Goal: Information Seeking & Learning: Check status

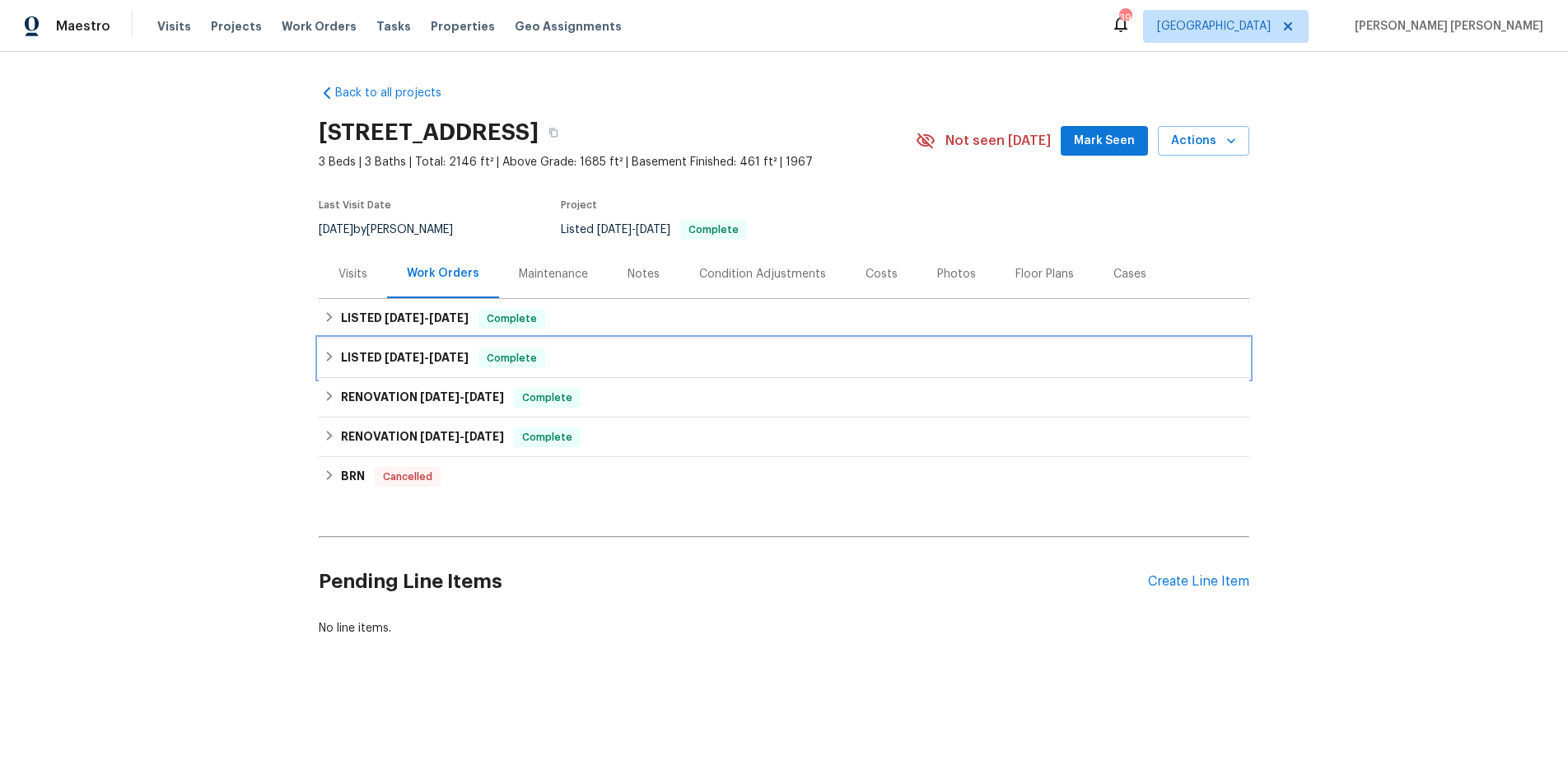
click at [327, 356] on icon at bounding box center [329, 356] width 12 height 12
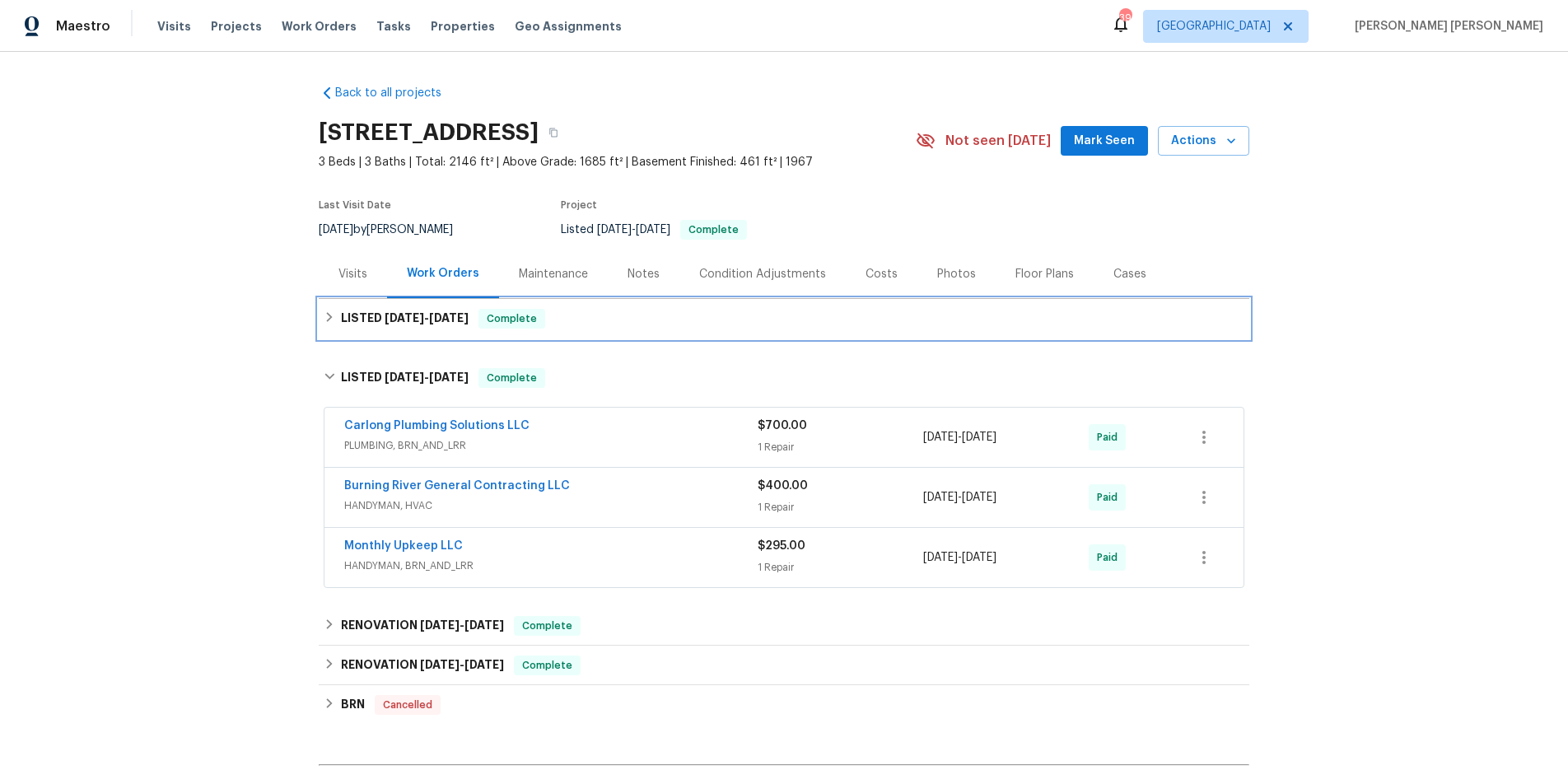
click at [334, 324] on div "LISTED 8/25/25 - 8/26/25 Complete" at bounding box center [783, 319] width 920 height 20
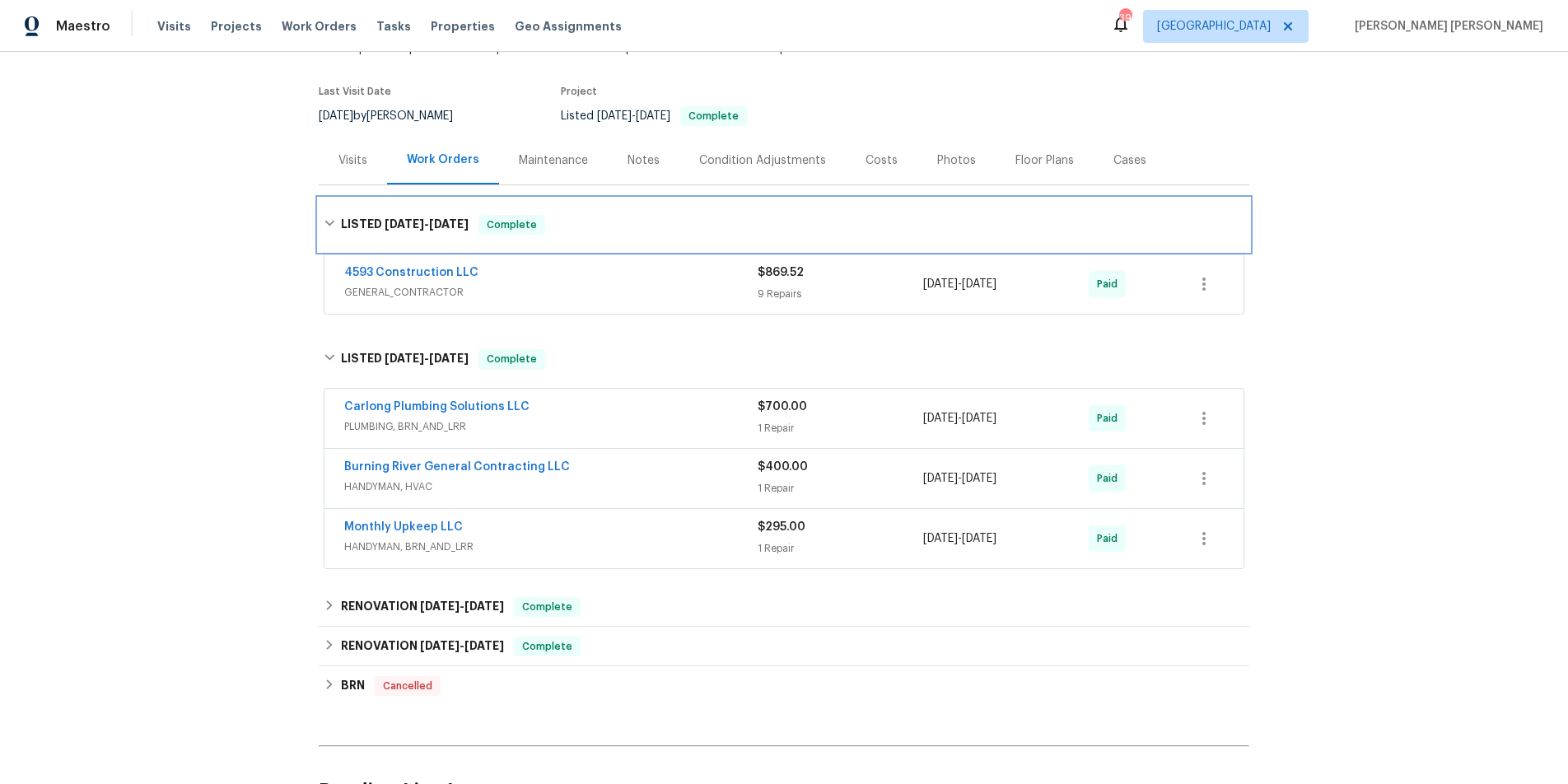
scroll to position [109, 0]
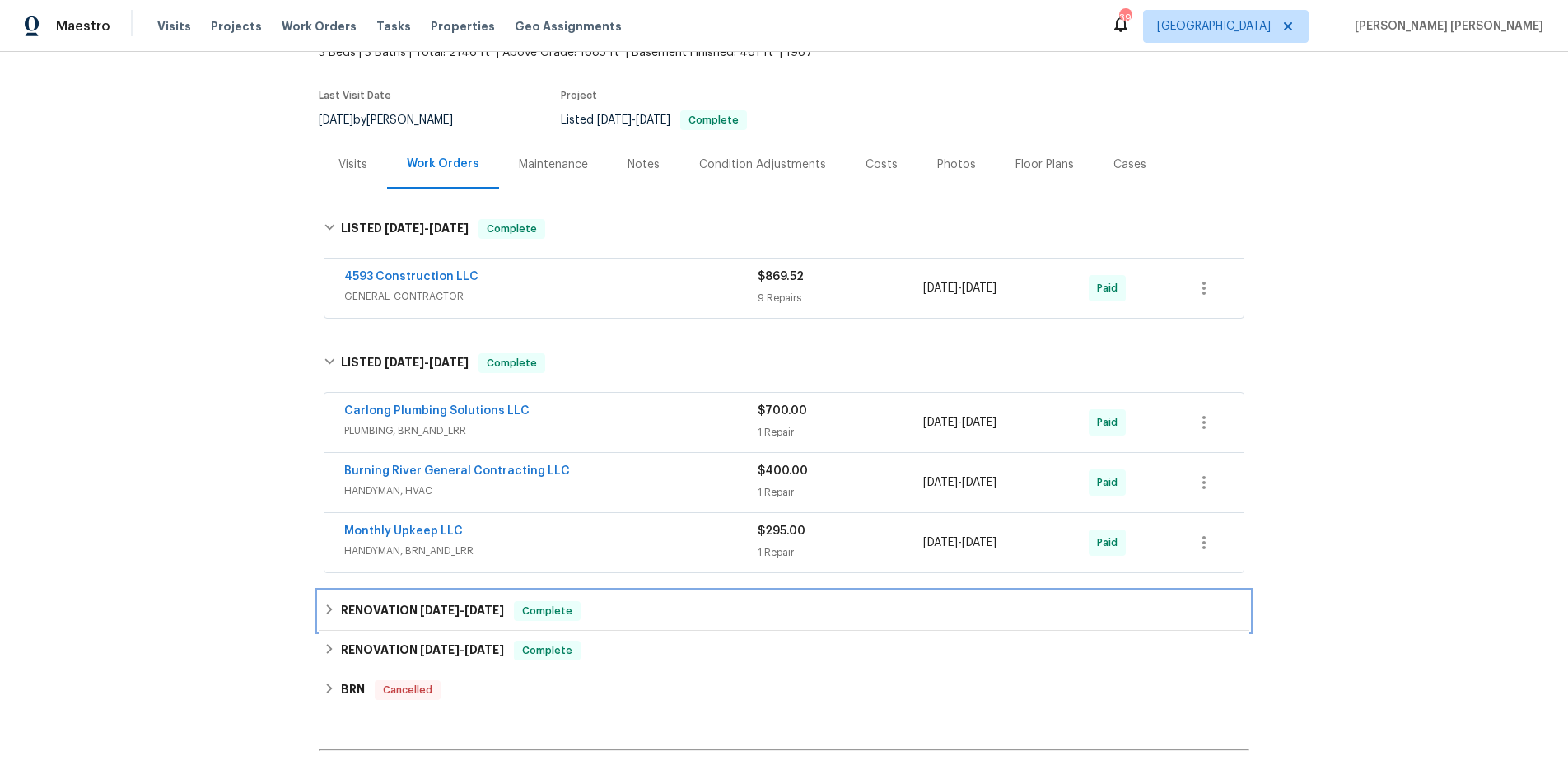
click at [322, 611] on div "RENOVATION 7/15/25 - 7/17/25 Complete" at bounding box center [783, 611] width 930 height 40
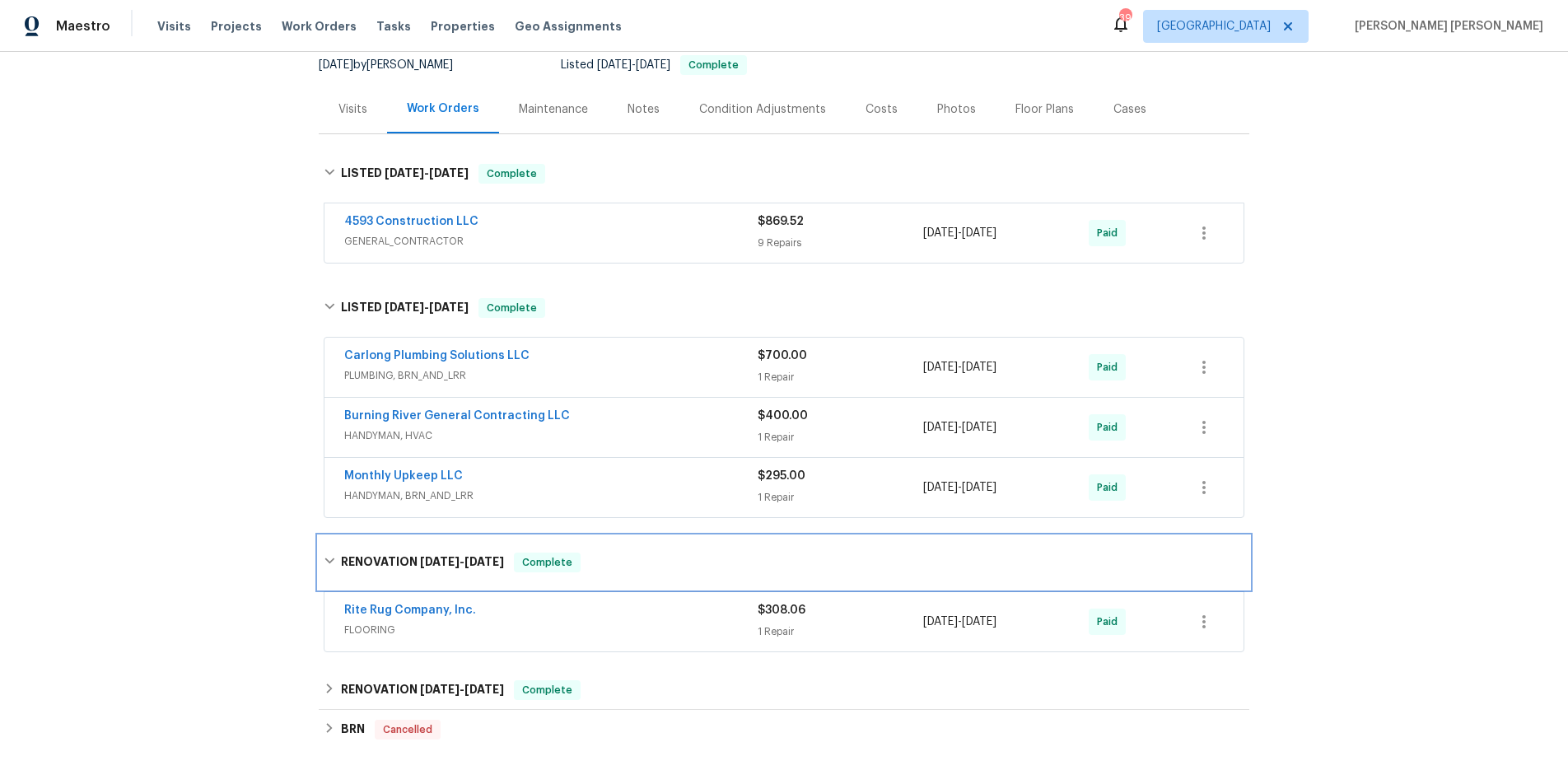
scroll to position [196, 0]
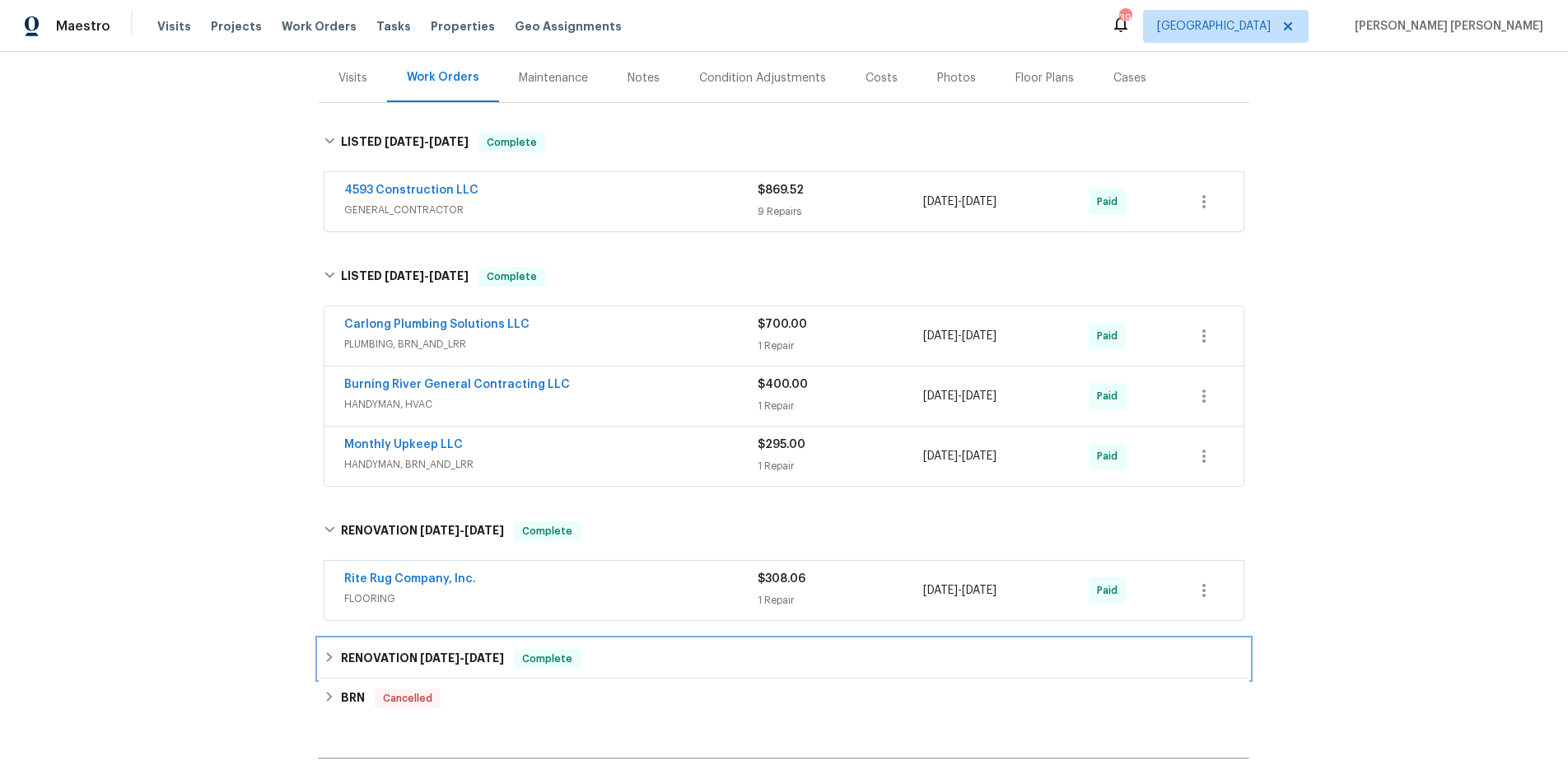
click at [341, 658] on h6 "RENOVATION 7/1/25 - 7/11/25" at bounding box center [422, 659] width 163 height 20
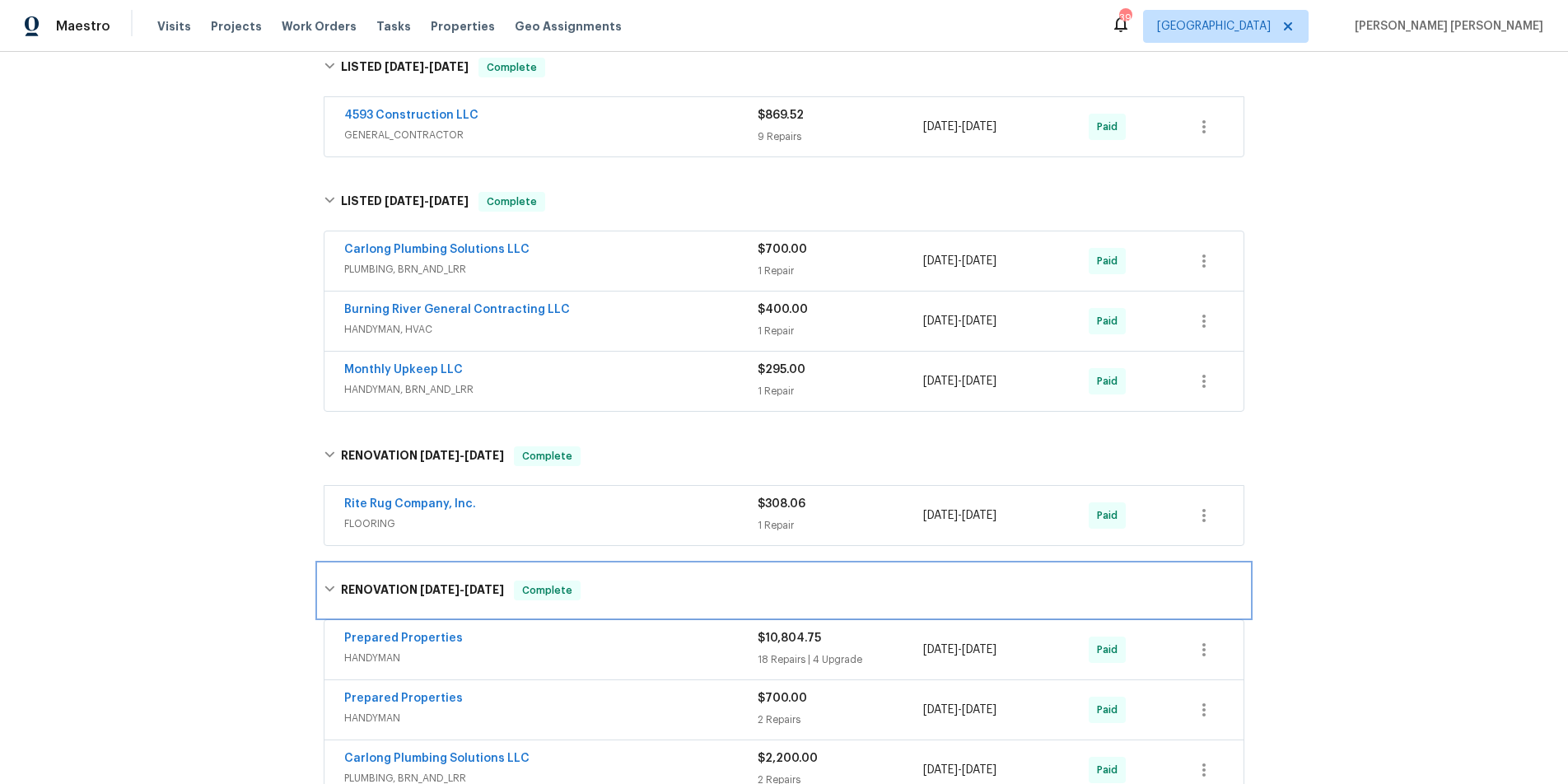
scroll to position [268, 0]
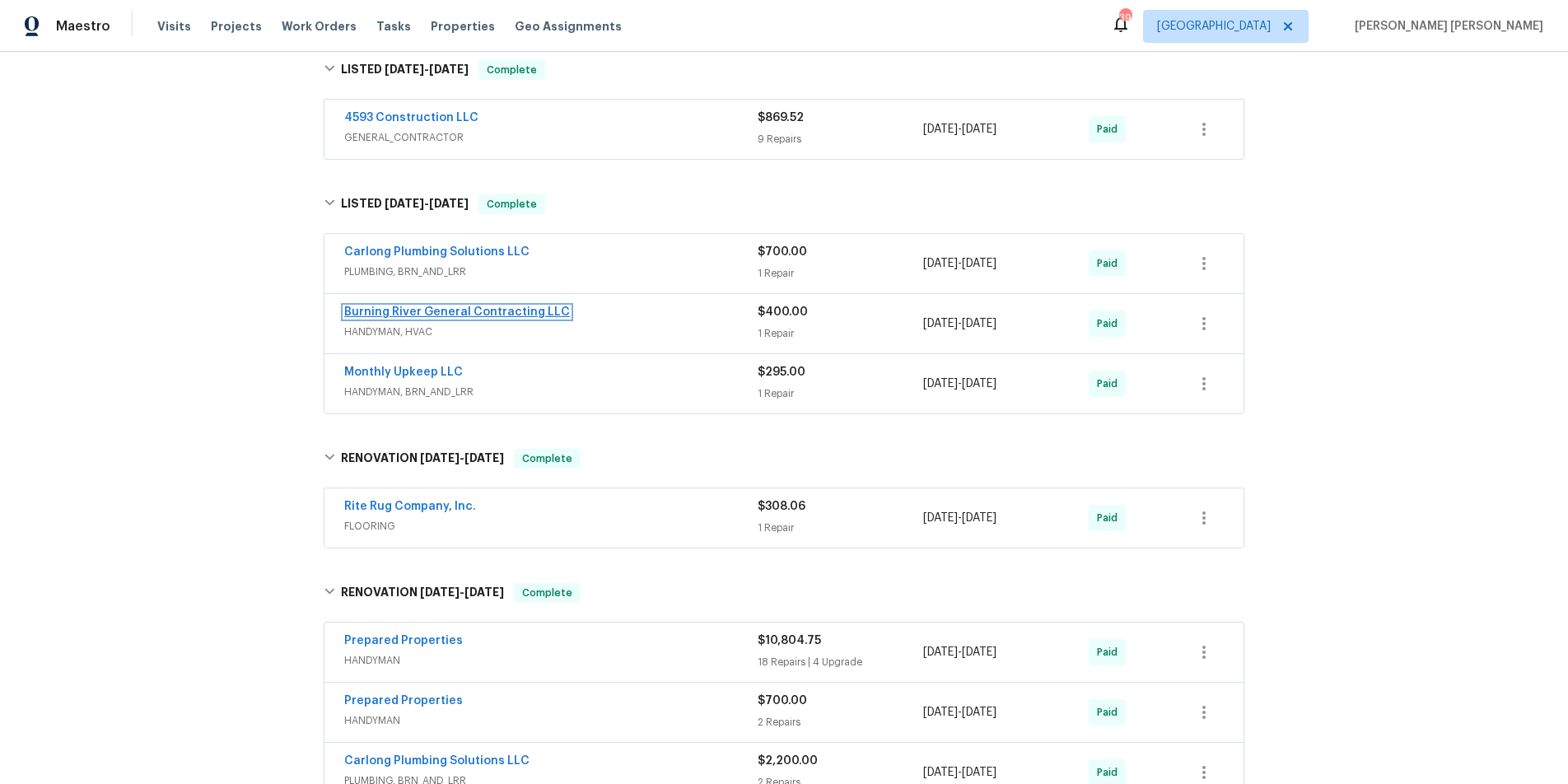
click at [521, 315] on link "Burning River General Contracting LLC" at bounding box center [457, 313] width 225 height 12
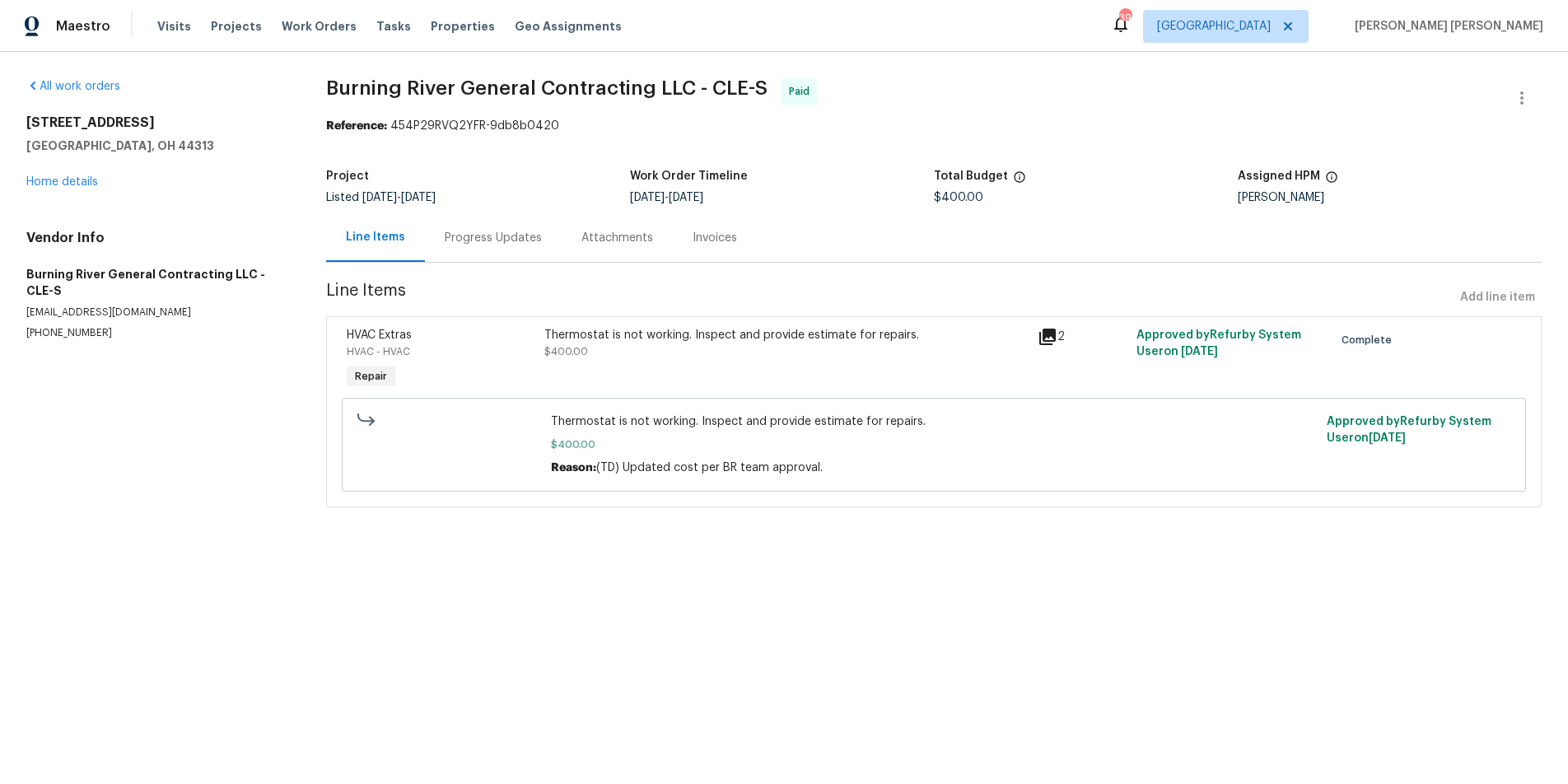
click at [1044, 340] on icon at bounding box center [1047, 336] width 20 height 20
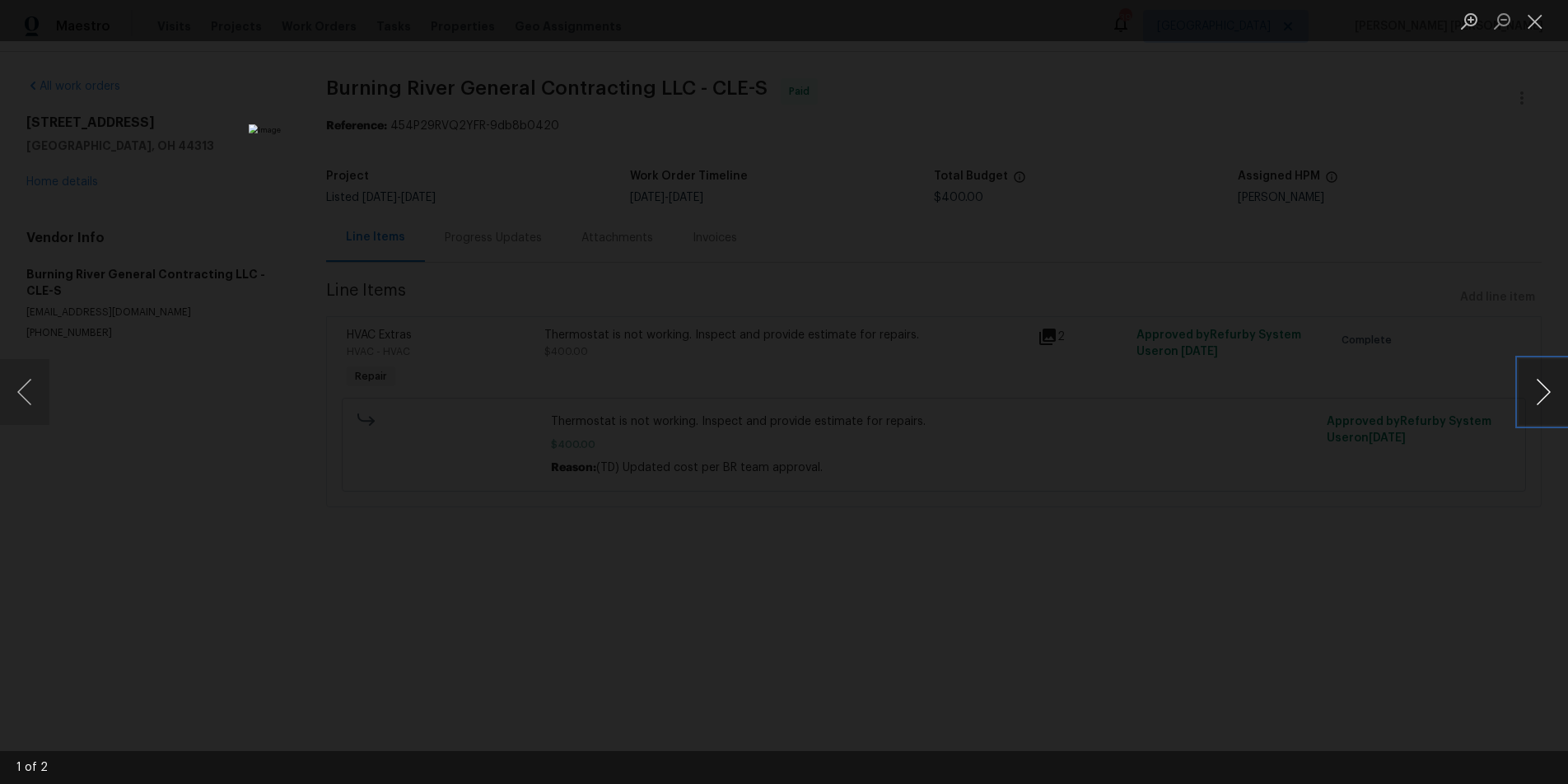
click at [1538, 402] on button "Next image" at bounding box center [1543, 392] width 50 height 65
click at [1315, 581] on div "Lightbox" at bounding box center [784, 392] width 1568 height 784
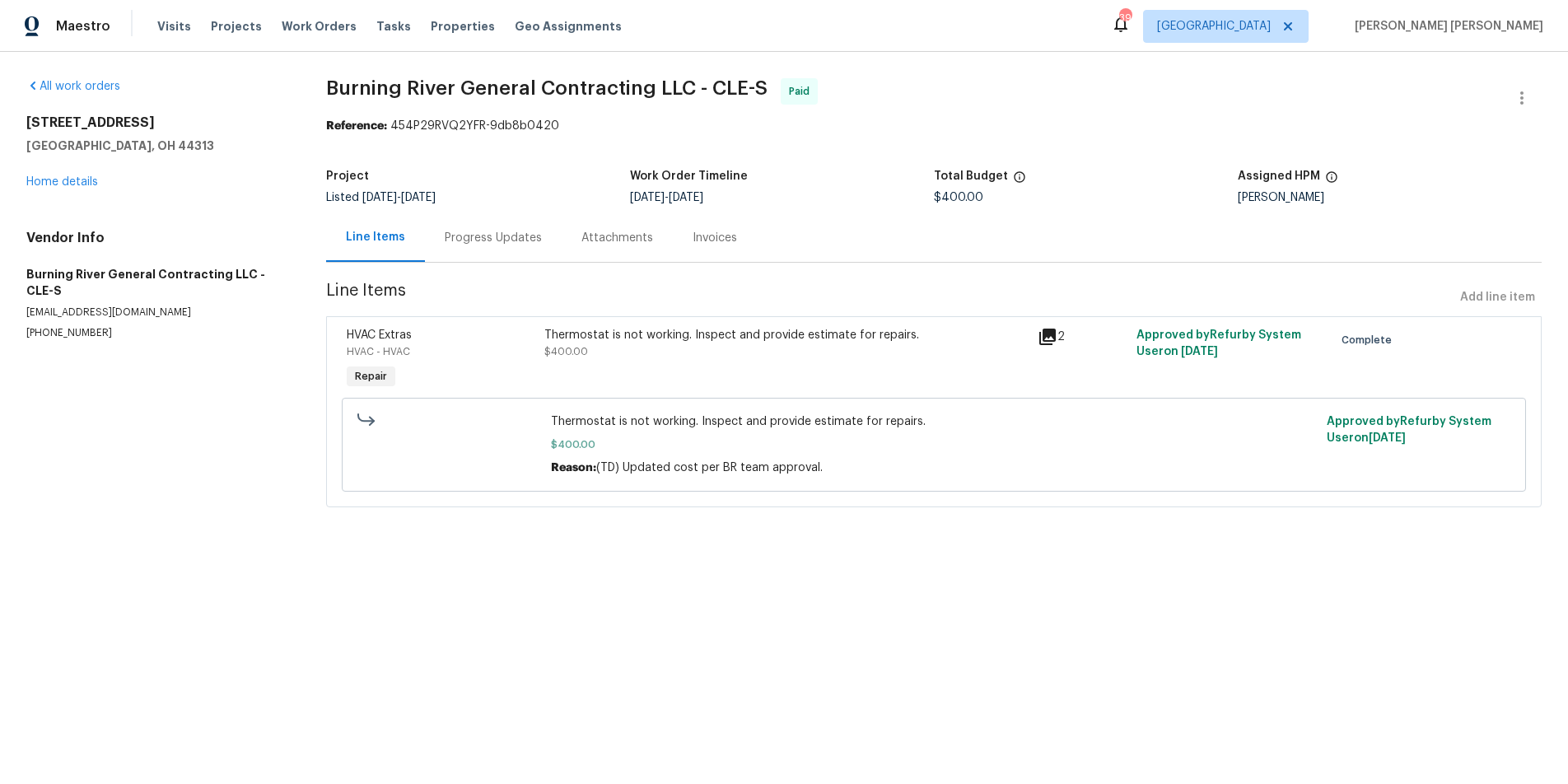
drag, startPoint x: 495, startPoint y: 241, endPoint x: 490, endPoint y: 257, distance: 16.8
click at [492, 242] on div "Progress Updates" at bounding box center [493, 237] width 97 height 17
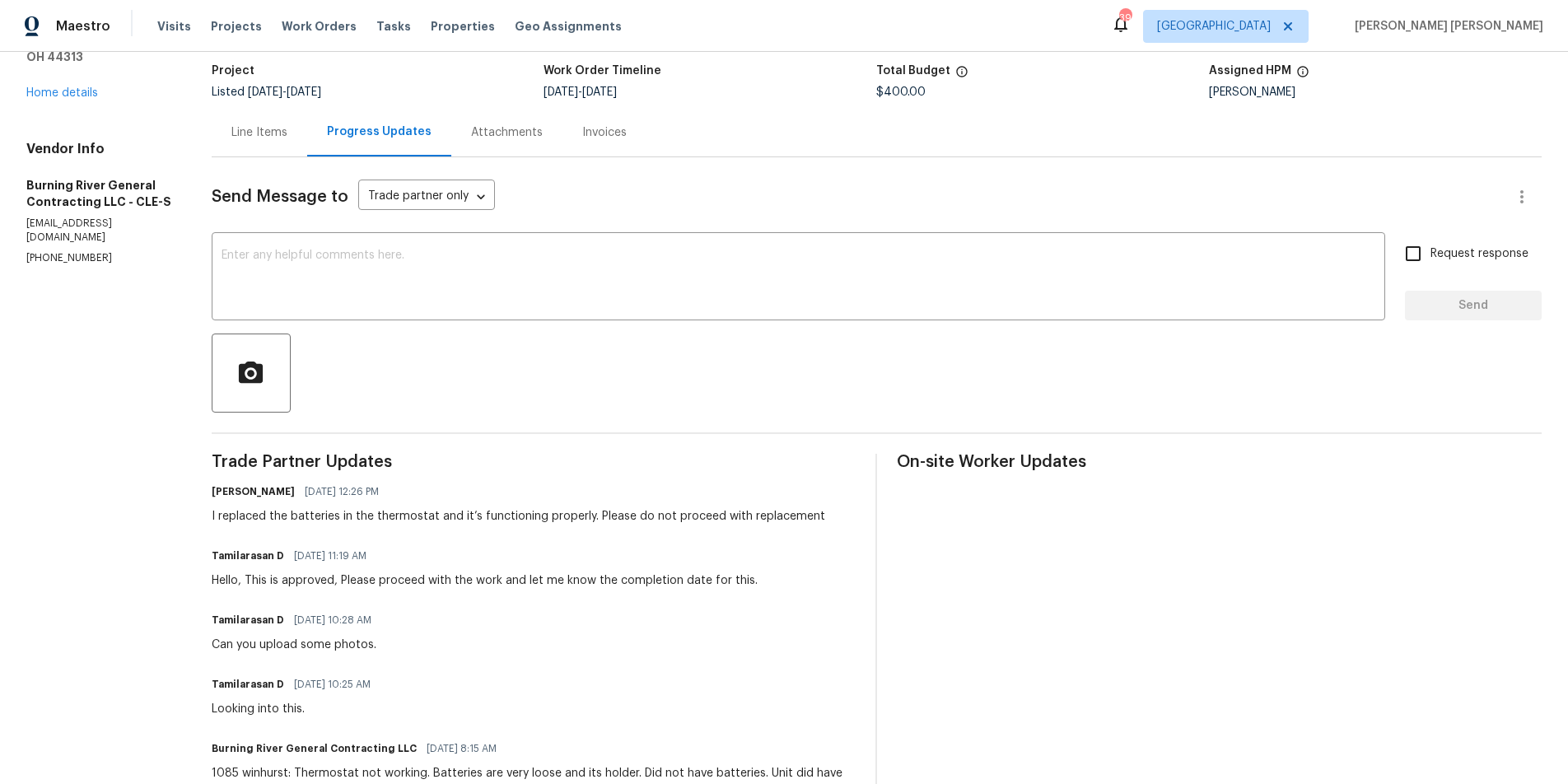
scroll to position [90, 0]
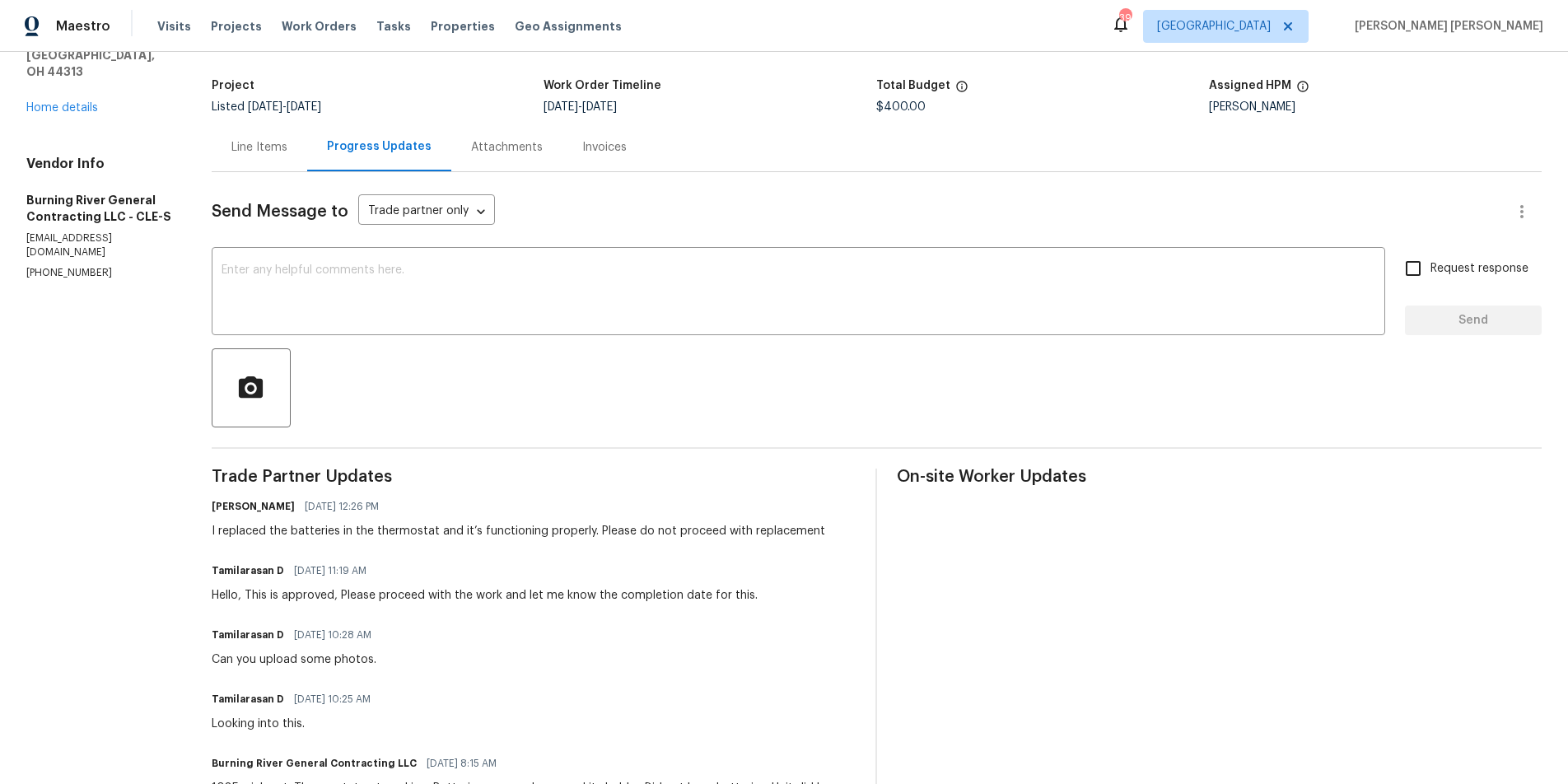
click at [254, 152] on div "Line Items" at bounding box center [259, 147] width 56 height 17
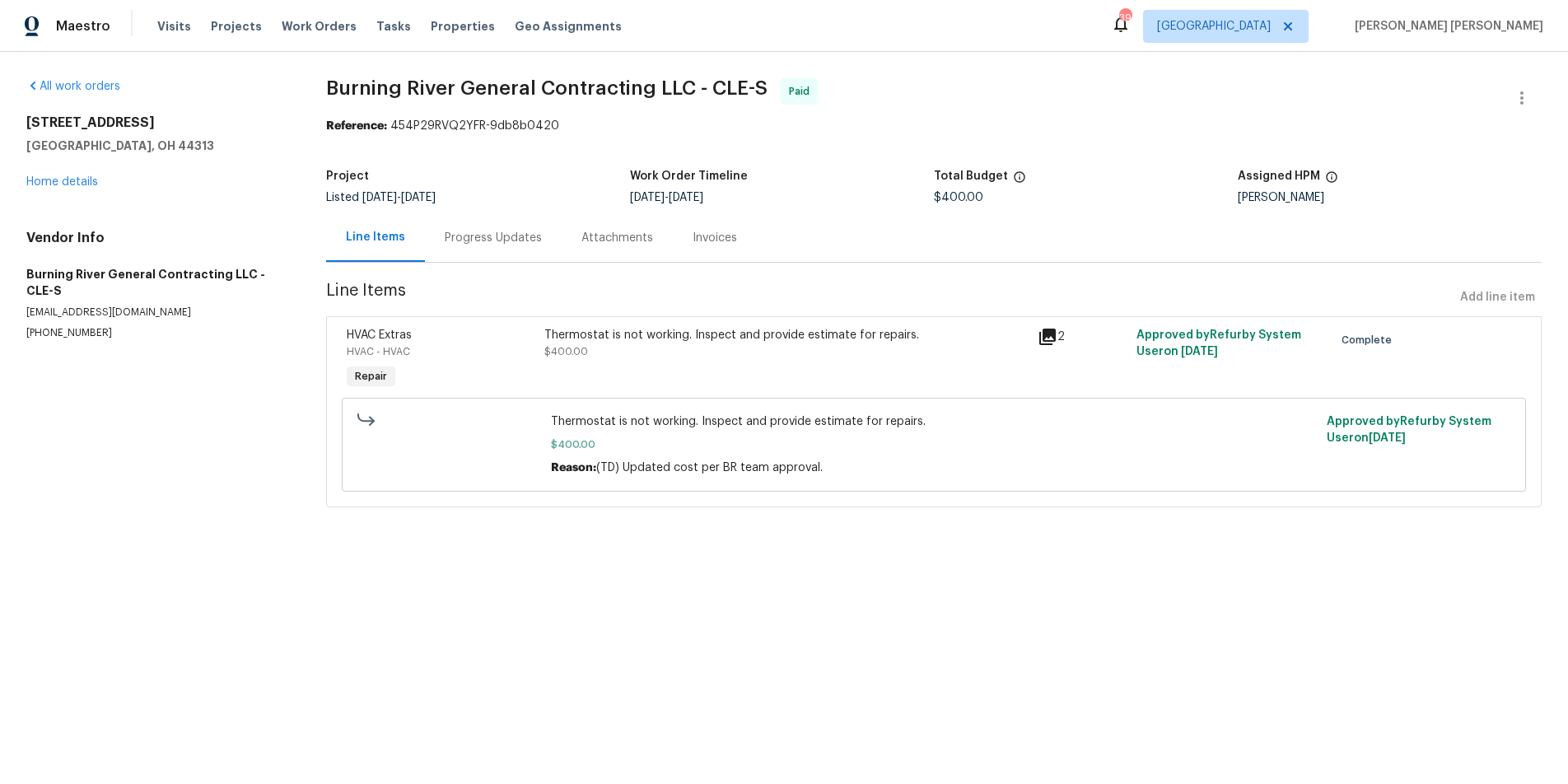
click at [1046, 337] on icon at bounding box center [1047, 336] width 20 height 20
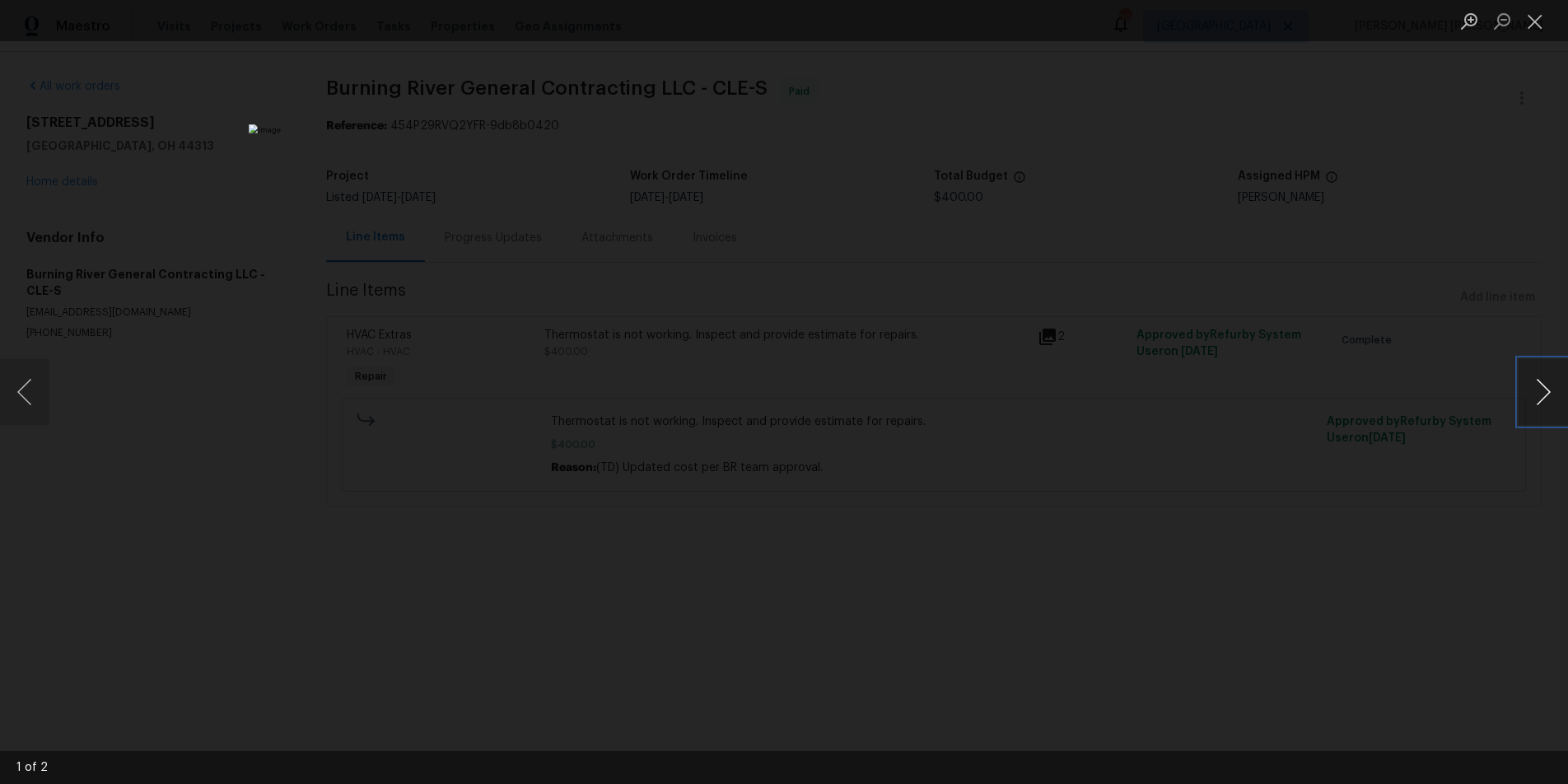
click at [1548, 402] on button "Next image" at bounding box center [1543, 392] width 50 height 65
click at [1195, 565] on div "Lightbox" at bounding box center [784, 392] width 1568 height 784
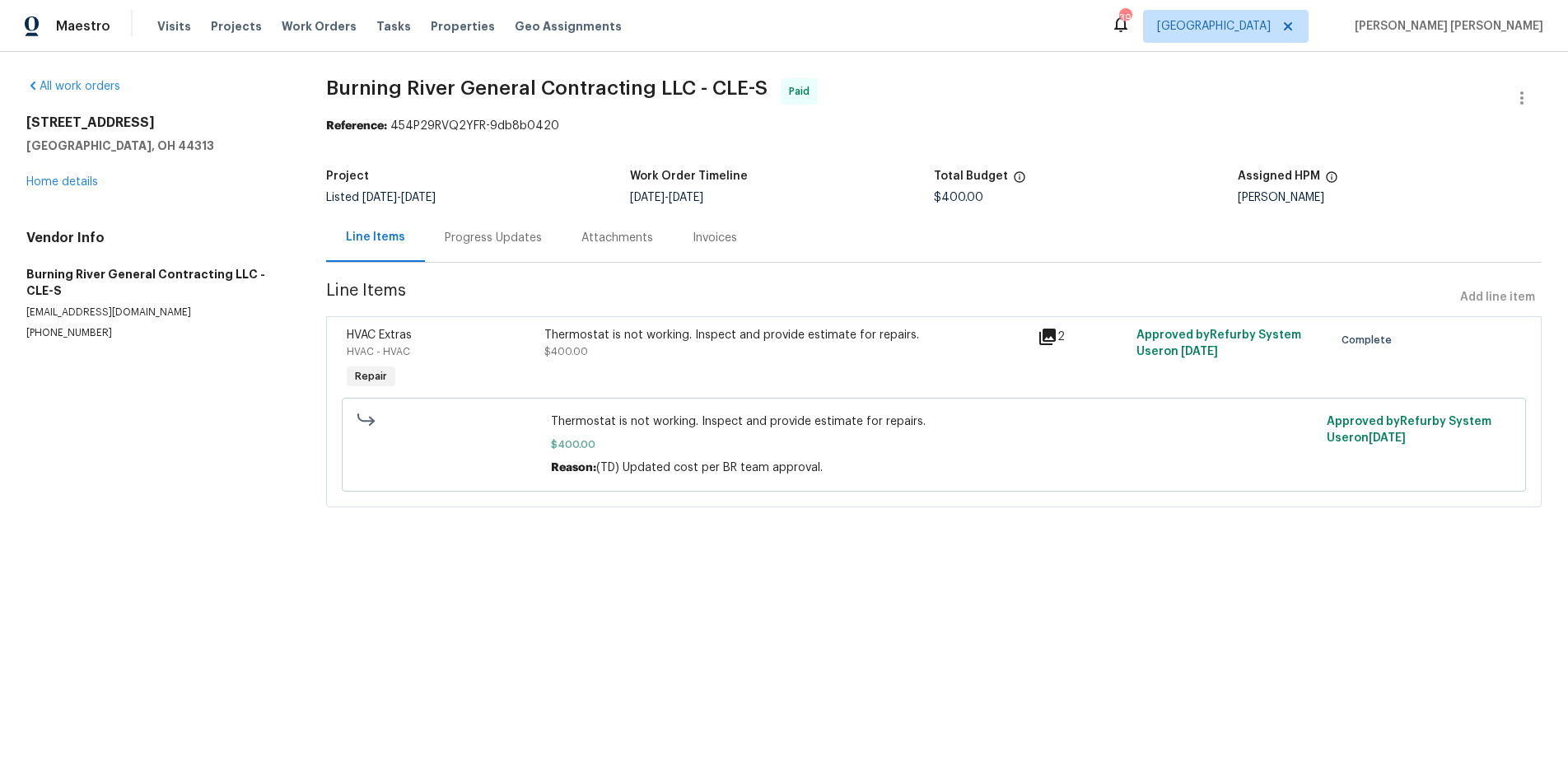
click at [508, 240] on div "Progress Updates" at bounding box center [493, 237] width 97 height 17
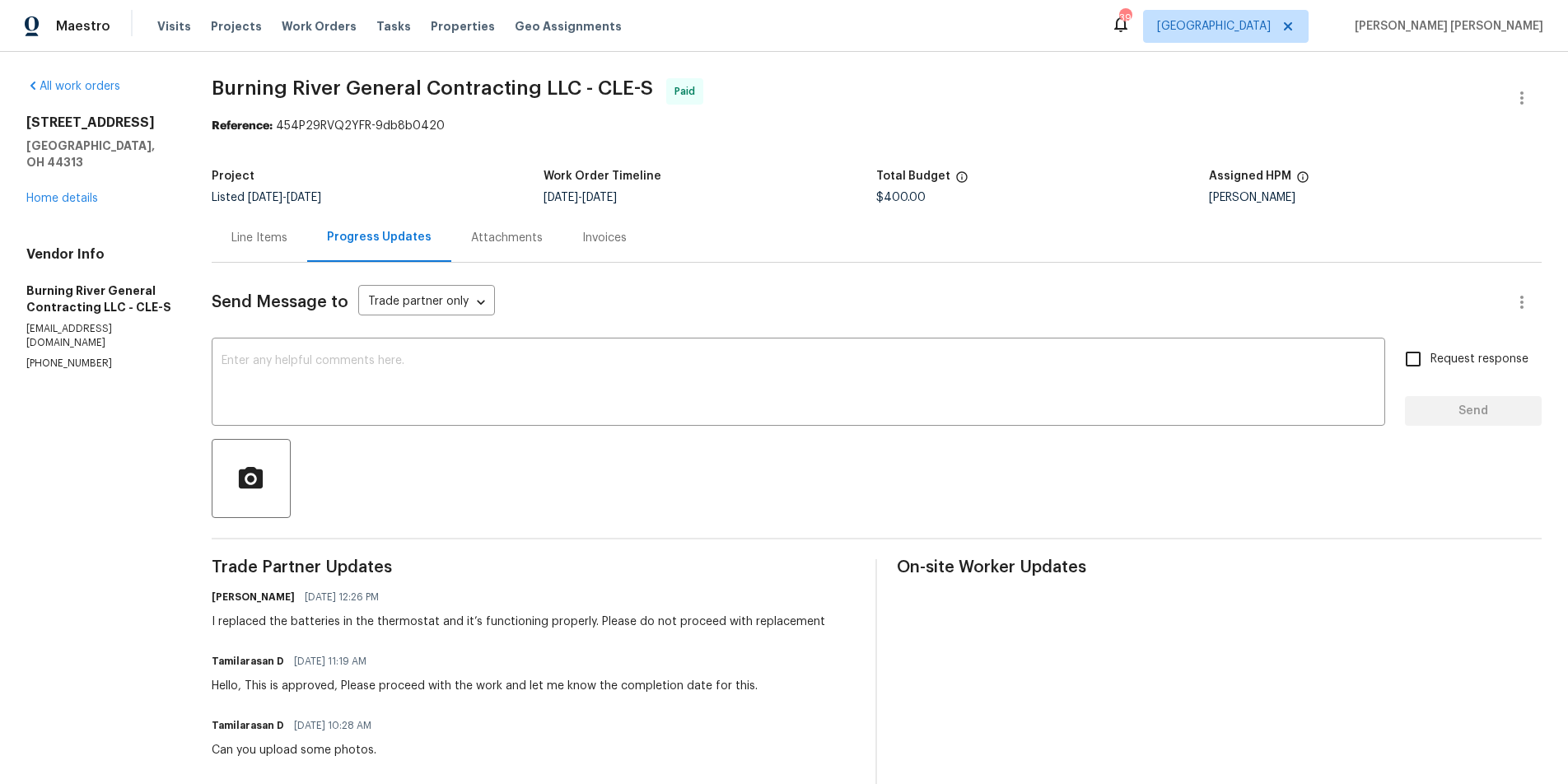
click at [260, 234] on div "Line Items" at bounding box center [259, 237] width 56 height 17
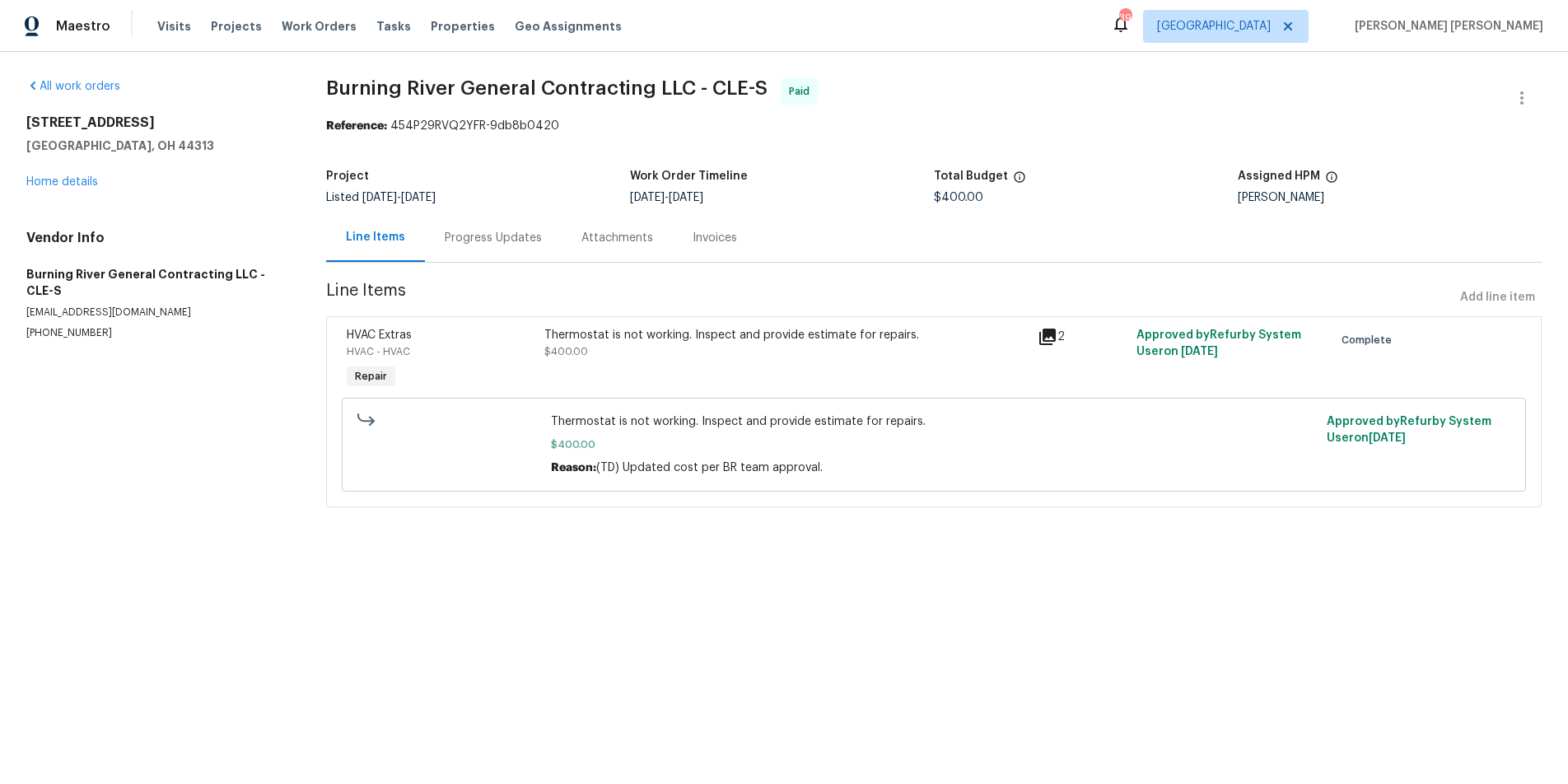
click at [718, 236] on div "Invoices" at bounding box center [715, 237] width 45 height 17
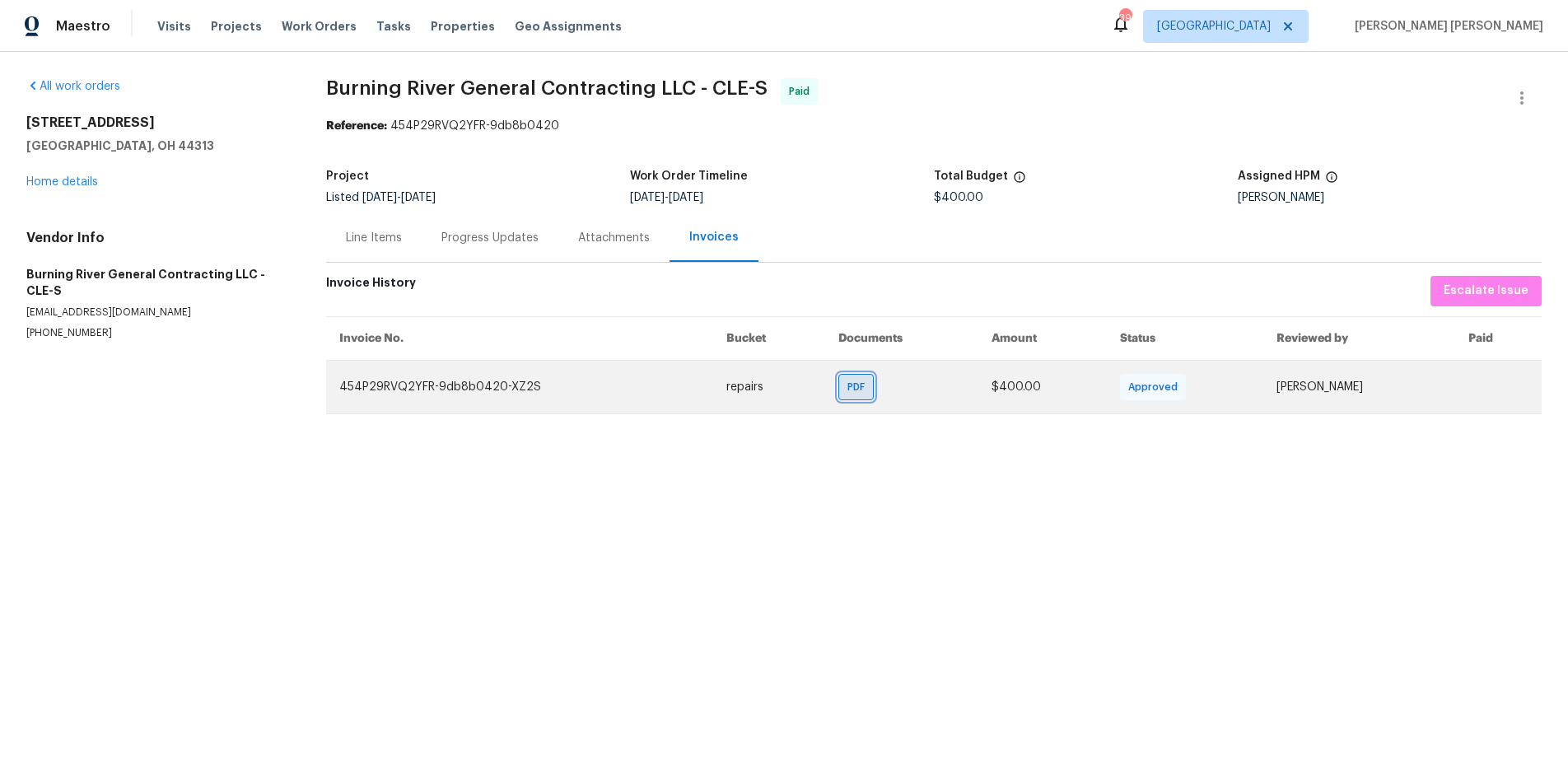
click at [848, 384] on span "PDF" at bounding box center [859, 387] width 24 height 17
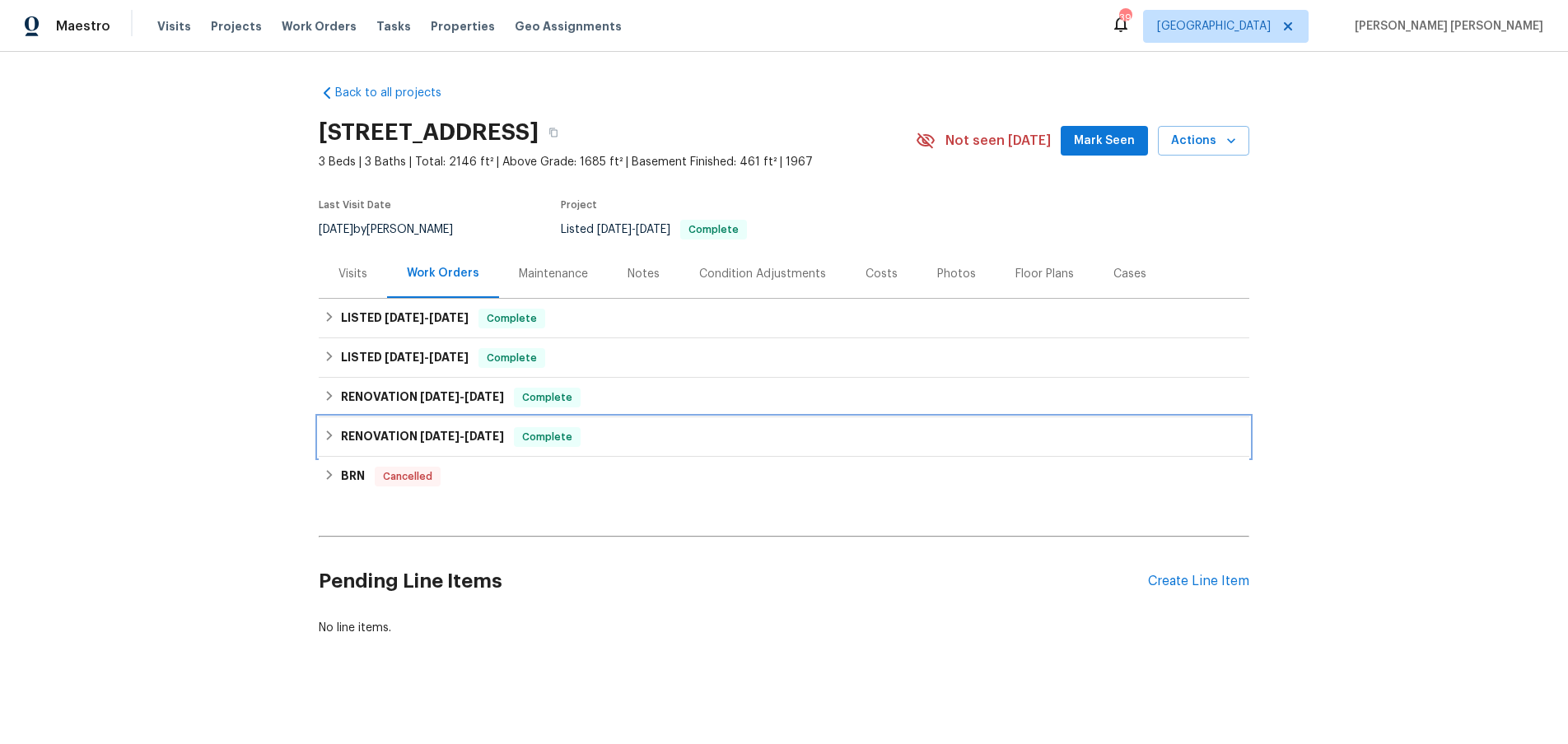
click at [334, 430] on icon at bounding box center [329, 435] width 12 height 12
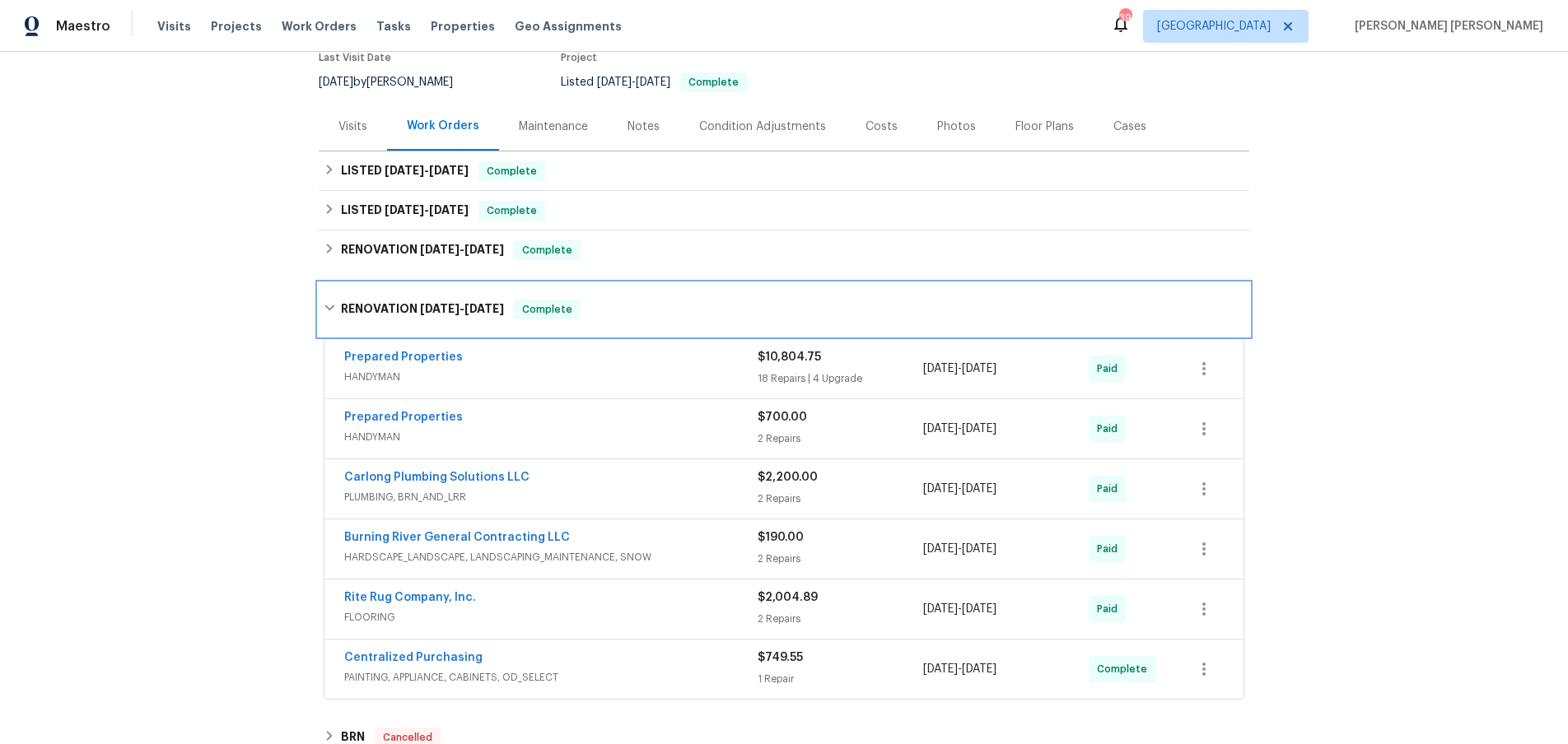
scroll to position [148, 0]
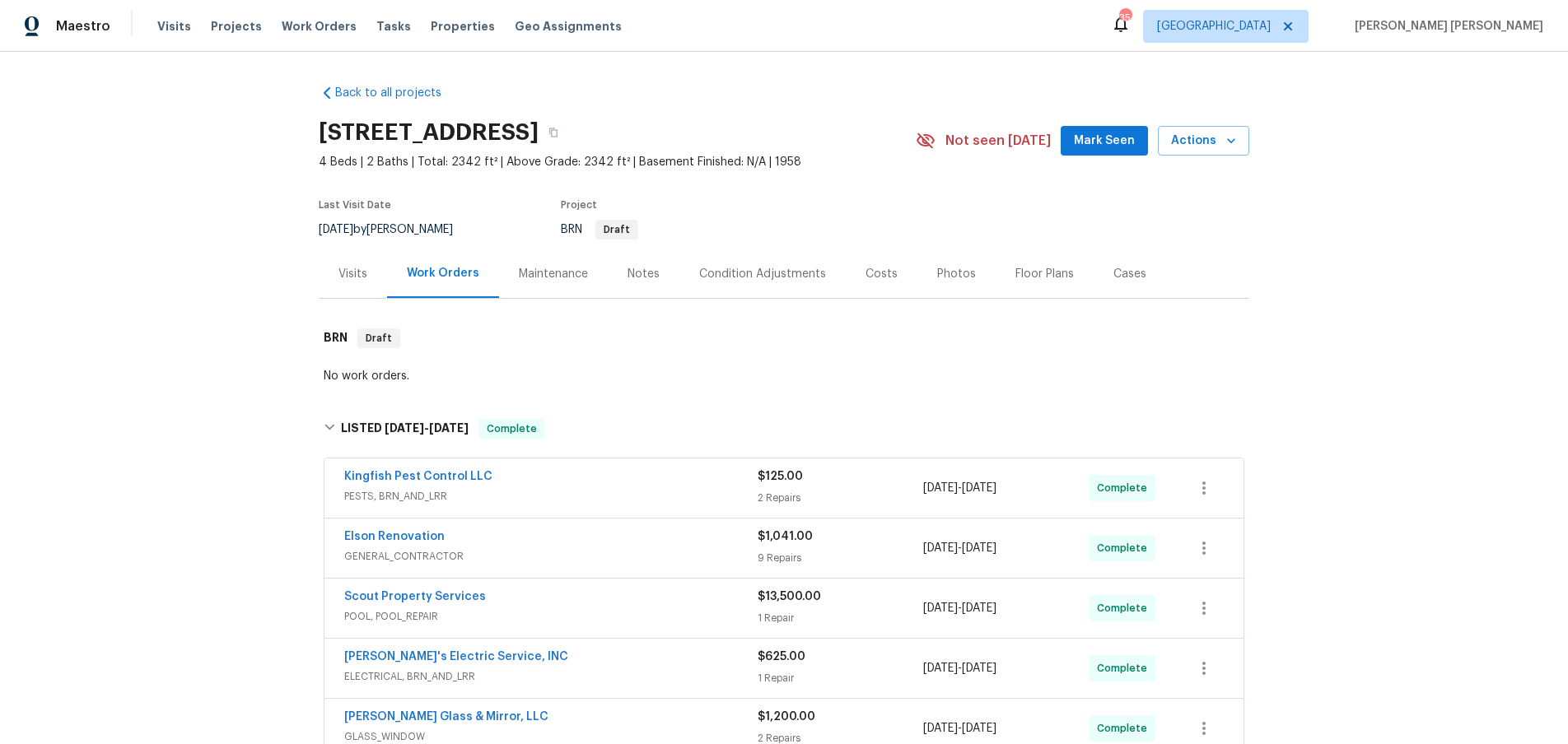
scroll to position [2182, 0]
